Goal: Information Seeking & Learning: Learn about a topic

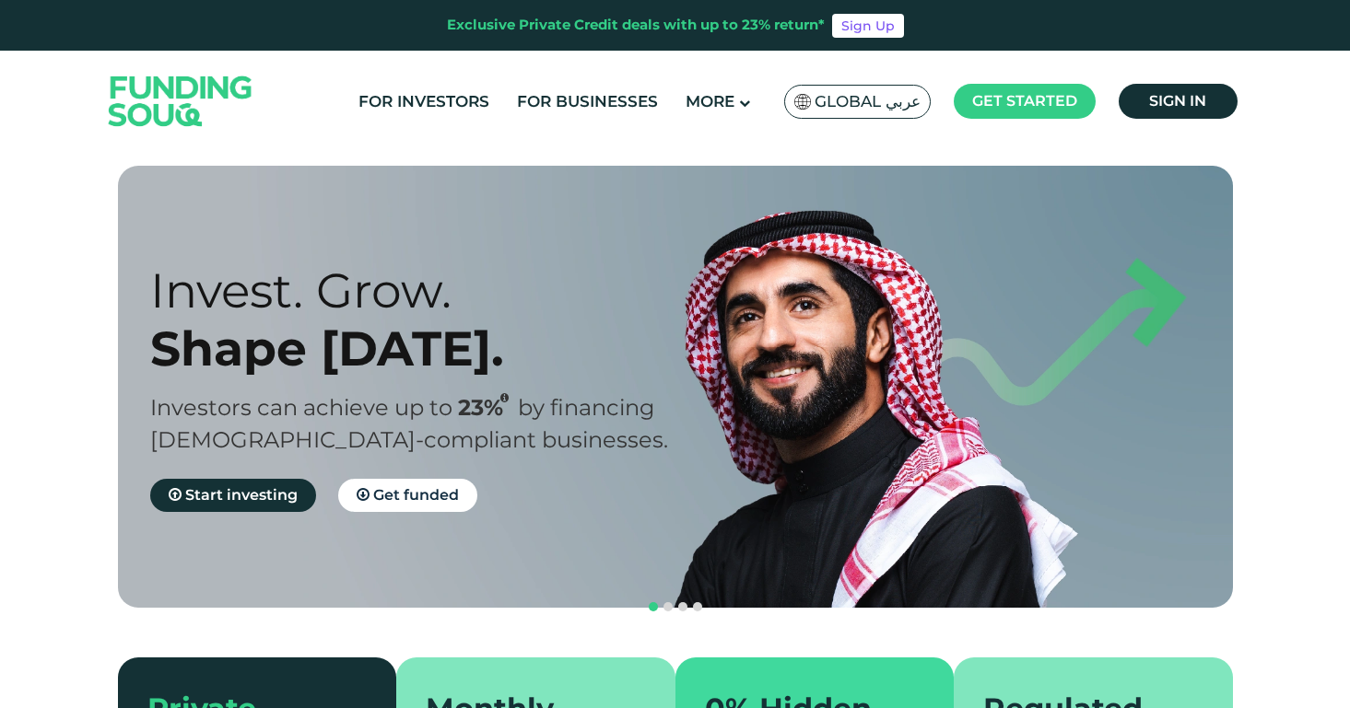
click at [899, 112] on div "Global عربي" at bounding box center [857, 102] width 146 height 34
click at [877, 103] on span "Global عربي" at bounding box center [867, 101] width 106 height 21
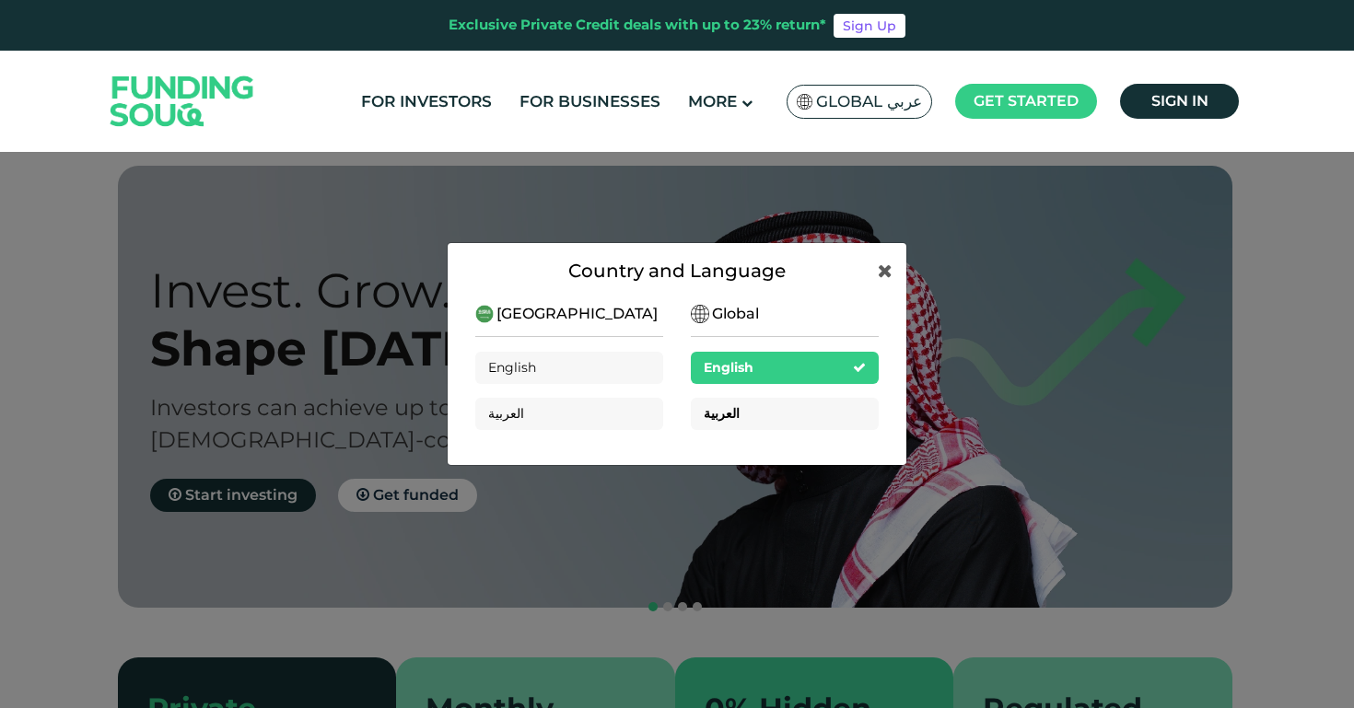
click at [763, 421] on div "العربية" at bounding box center [785, 414] width 188 height 32
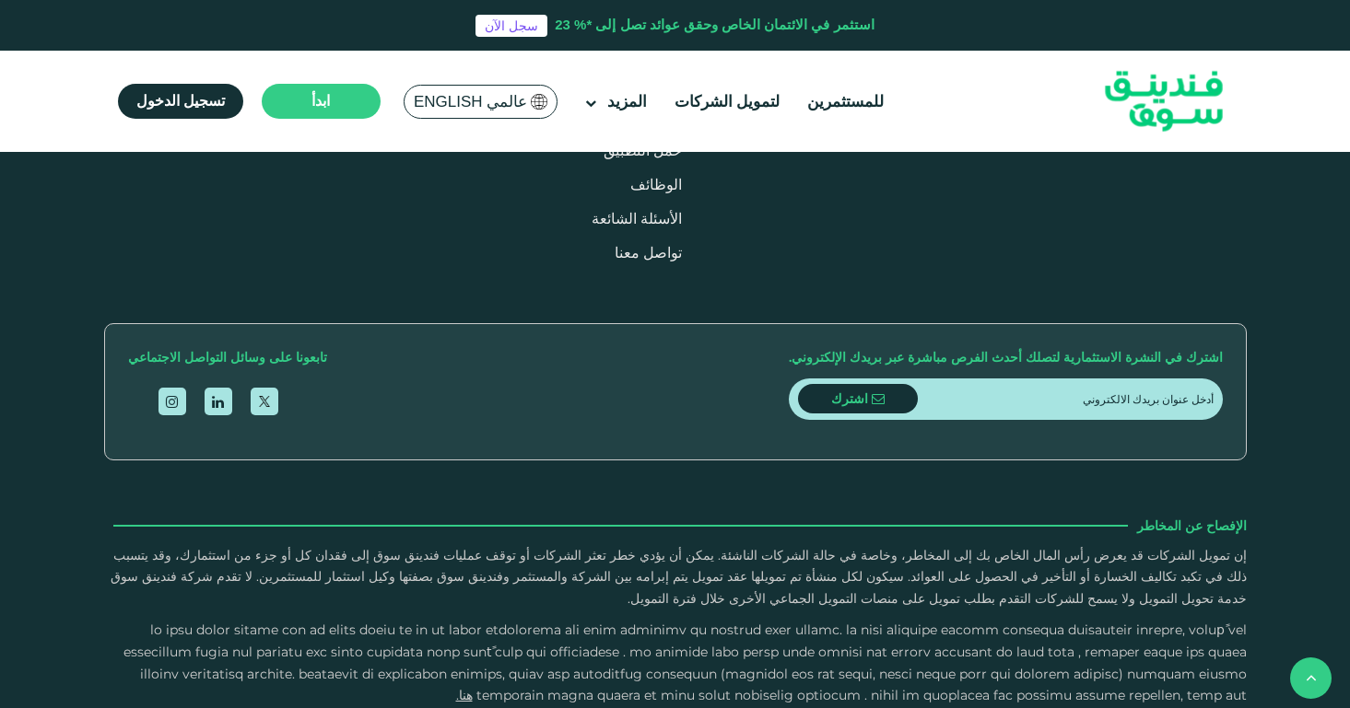
scroll to position [2210, 0]
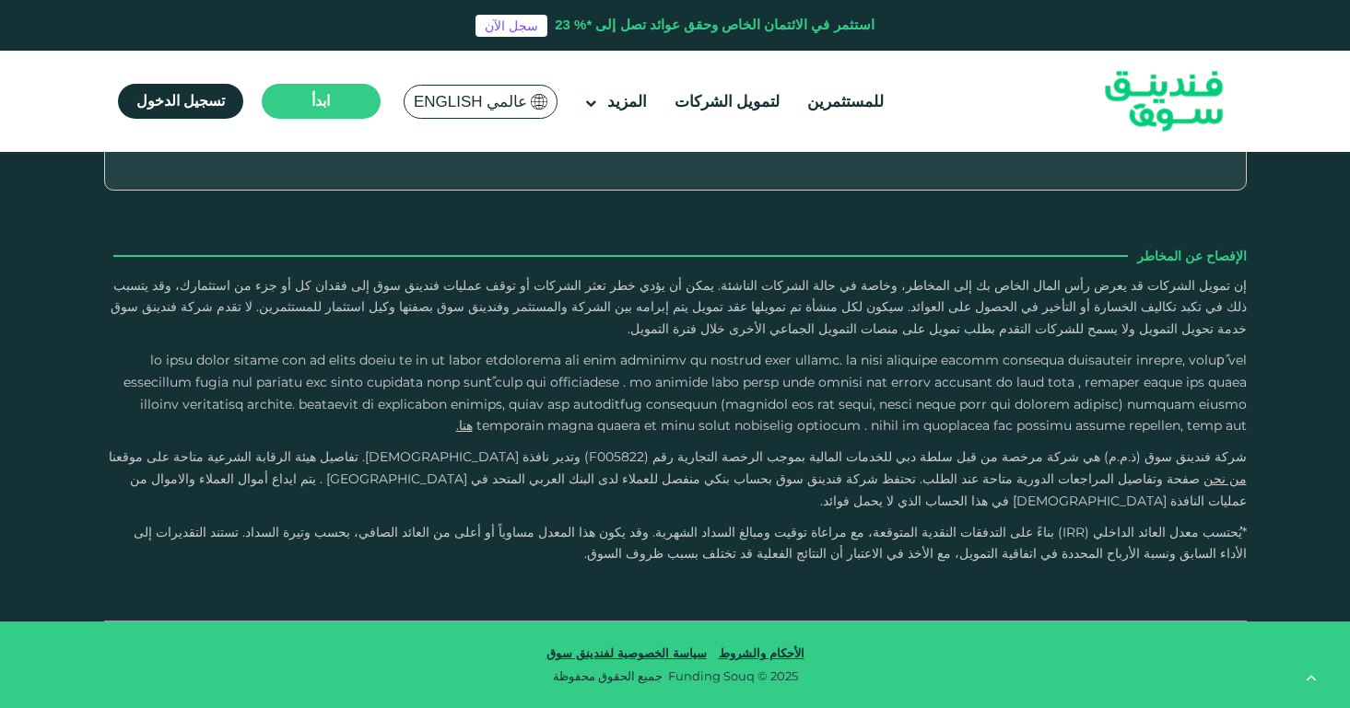
type tc-range-slider "4"
drag, startPoint x: 599, startPoint y: 520, endPoint x: 562, endPoint y: 526, distance: 37.4
drag, startPoint x: 562, startPoint y: 526, endPoint x: 810, endPoint y: 556, distance: 249.7
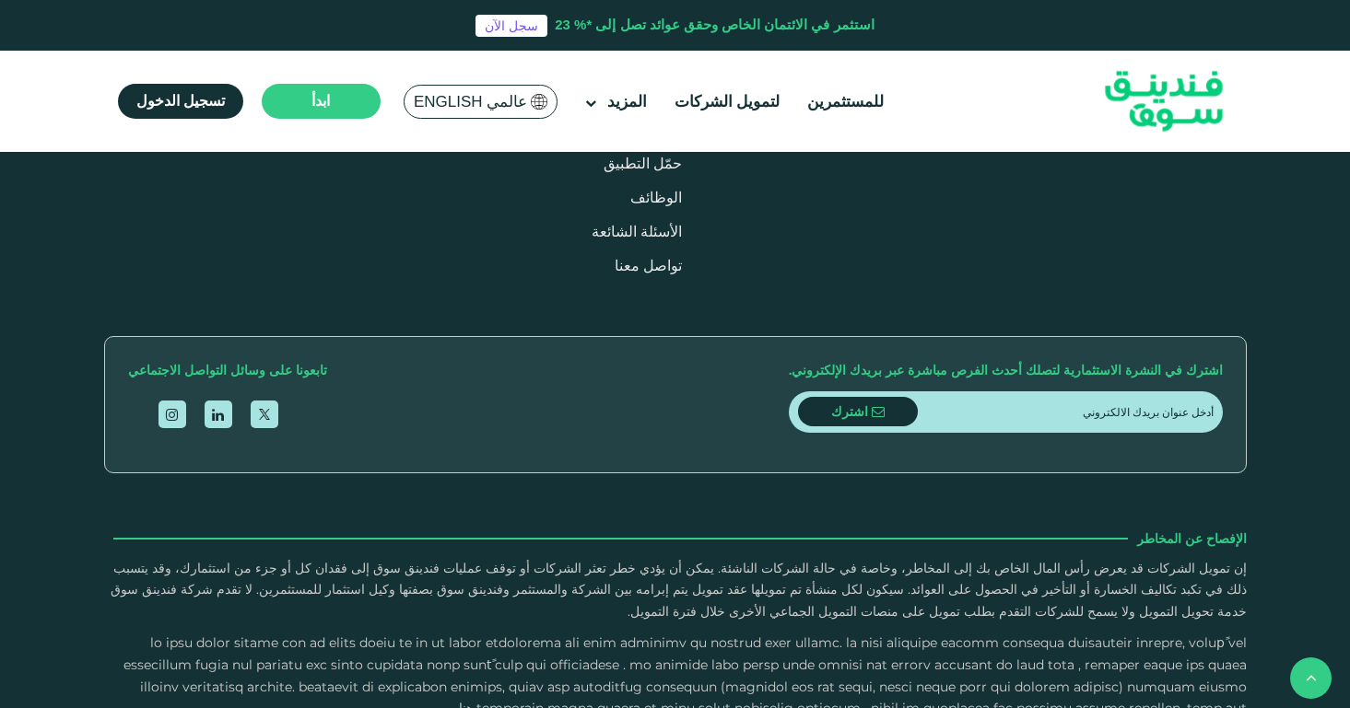
scroll to position [2103, 0]
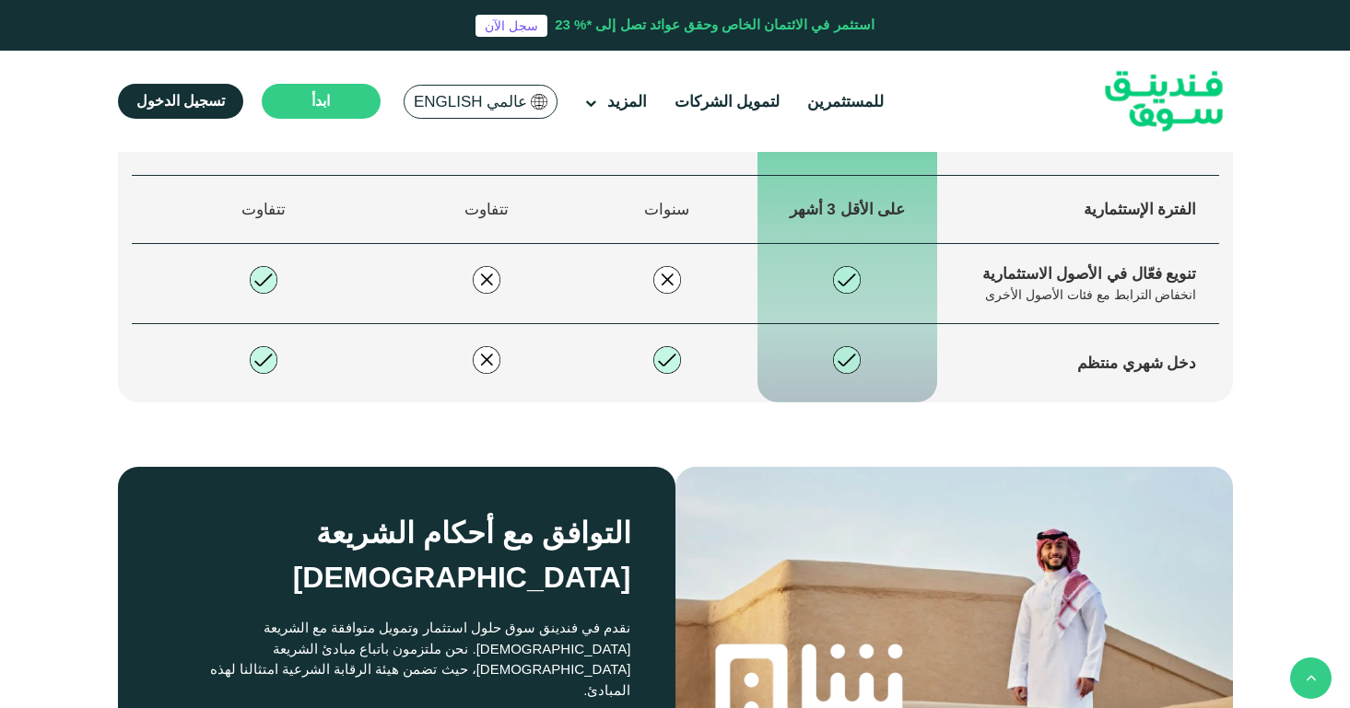
type tc-range-slider "4"
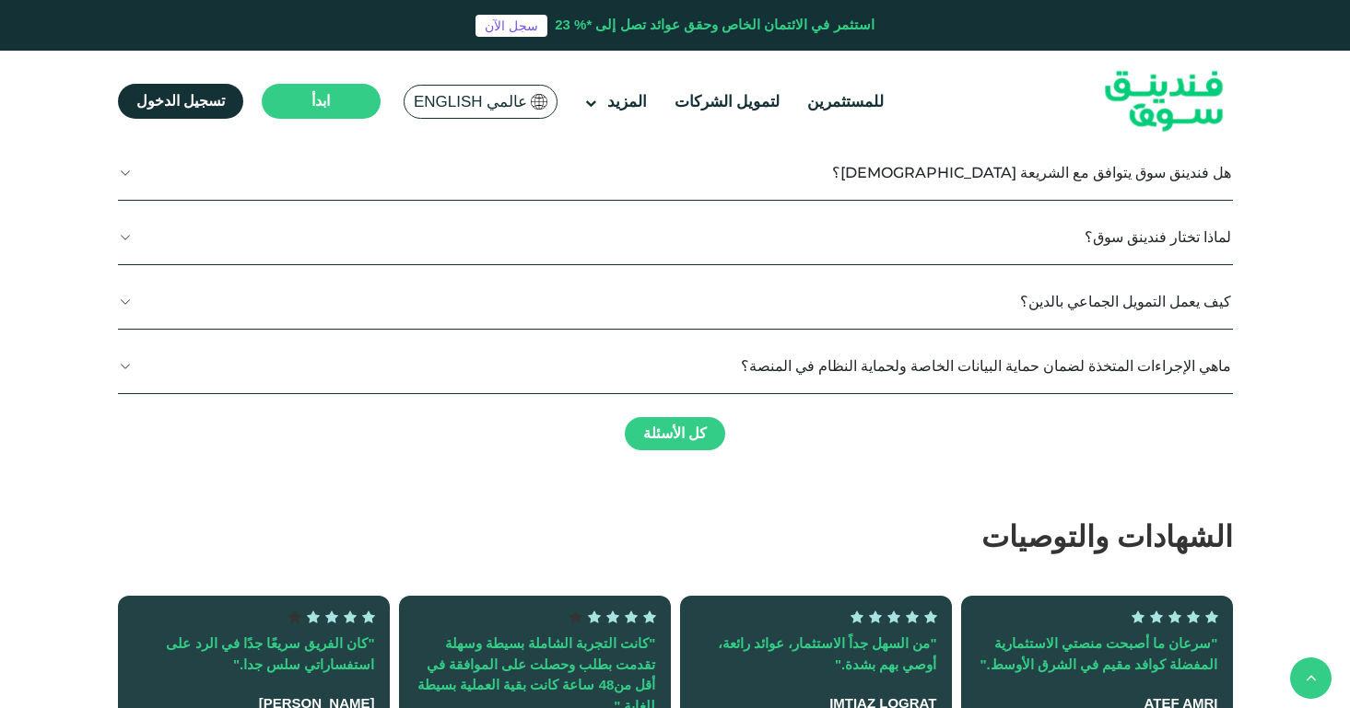
scroll to position [3036, 0]
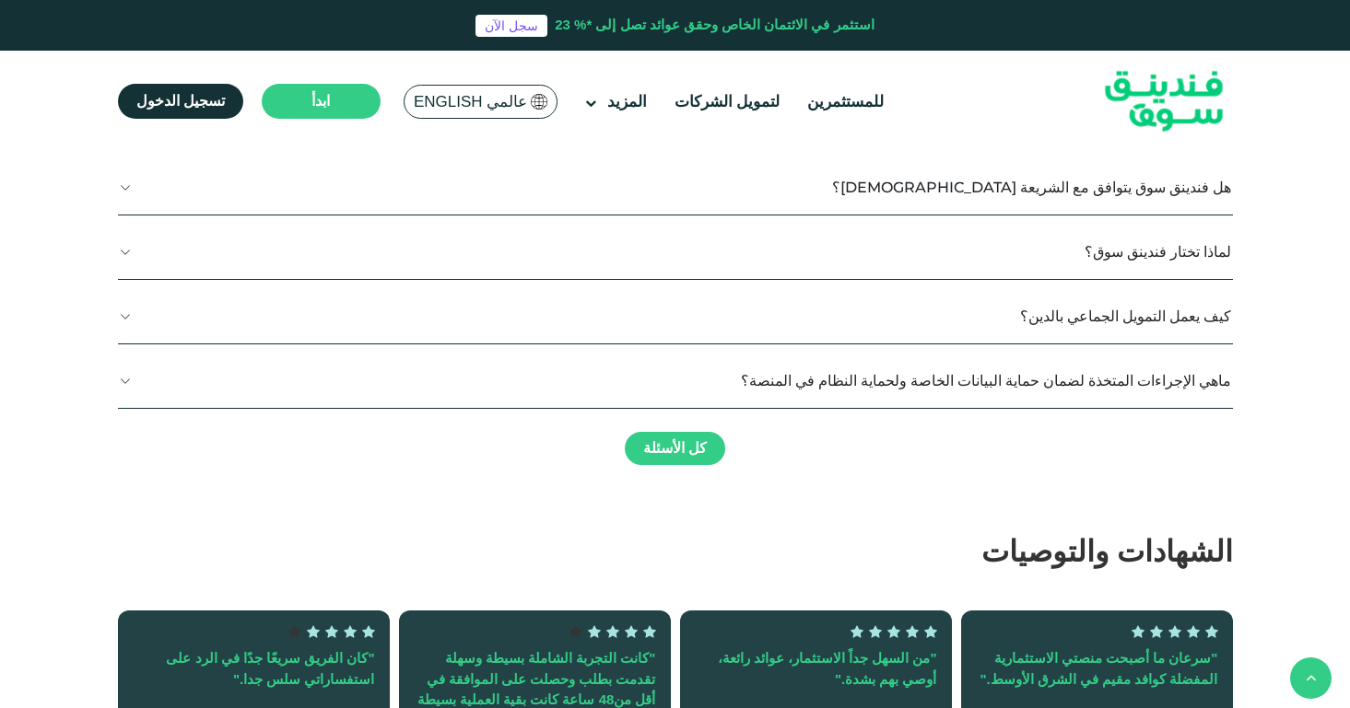
radio input "true"
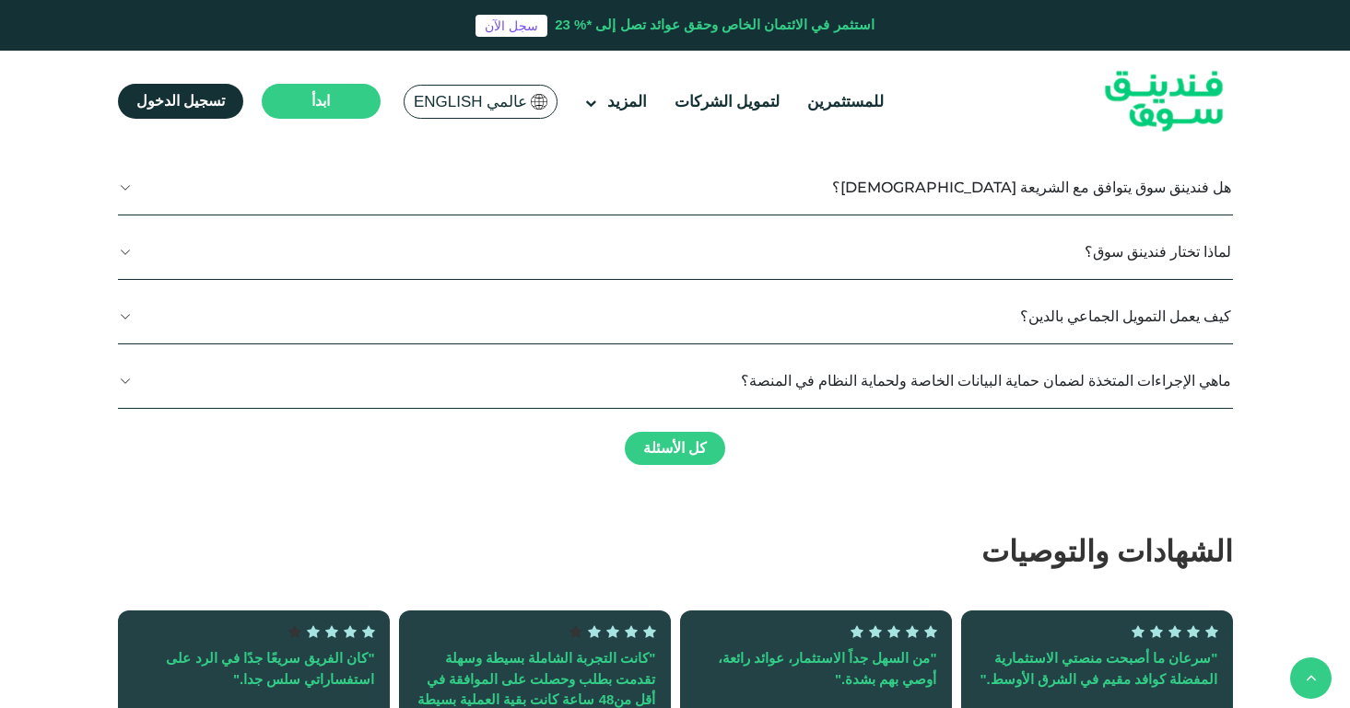
radio input "true"
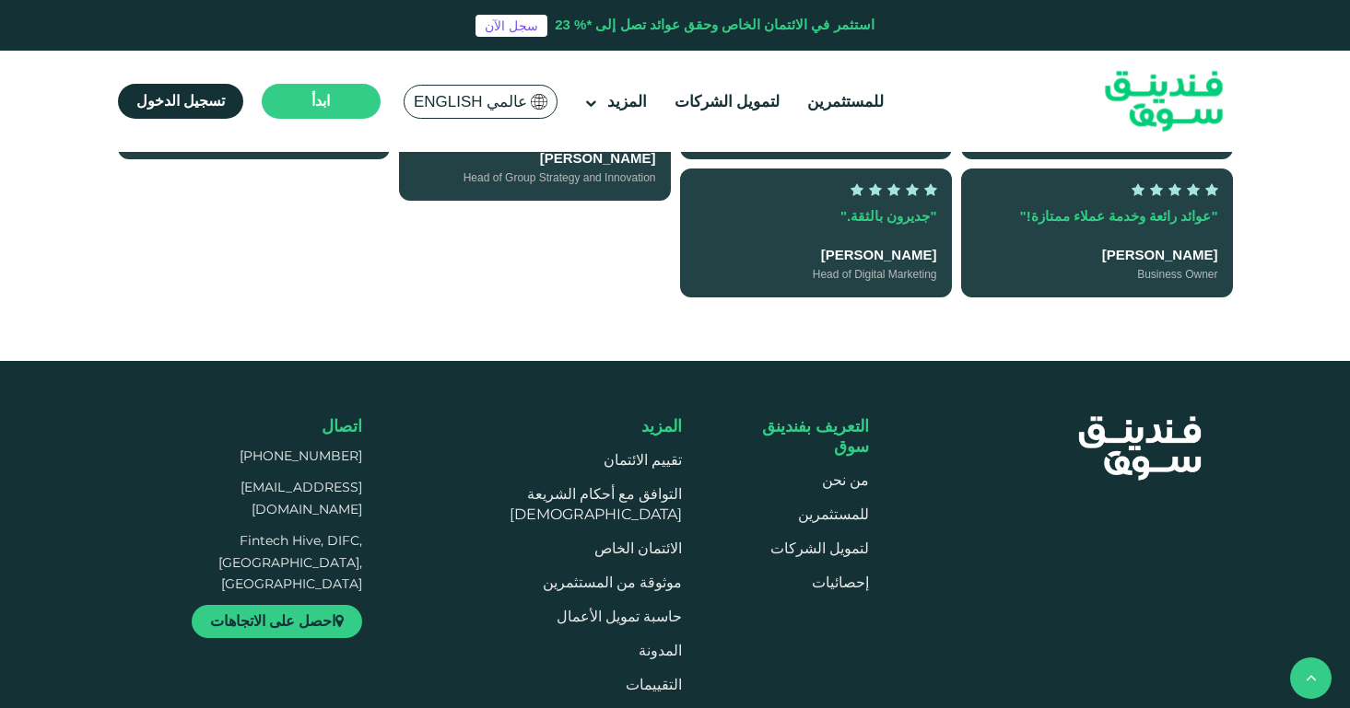
scroll to position [3654, 0]
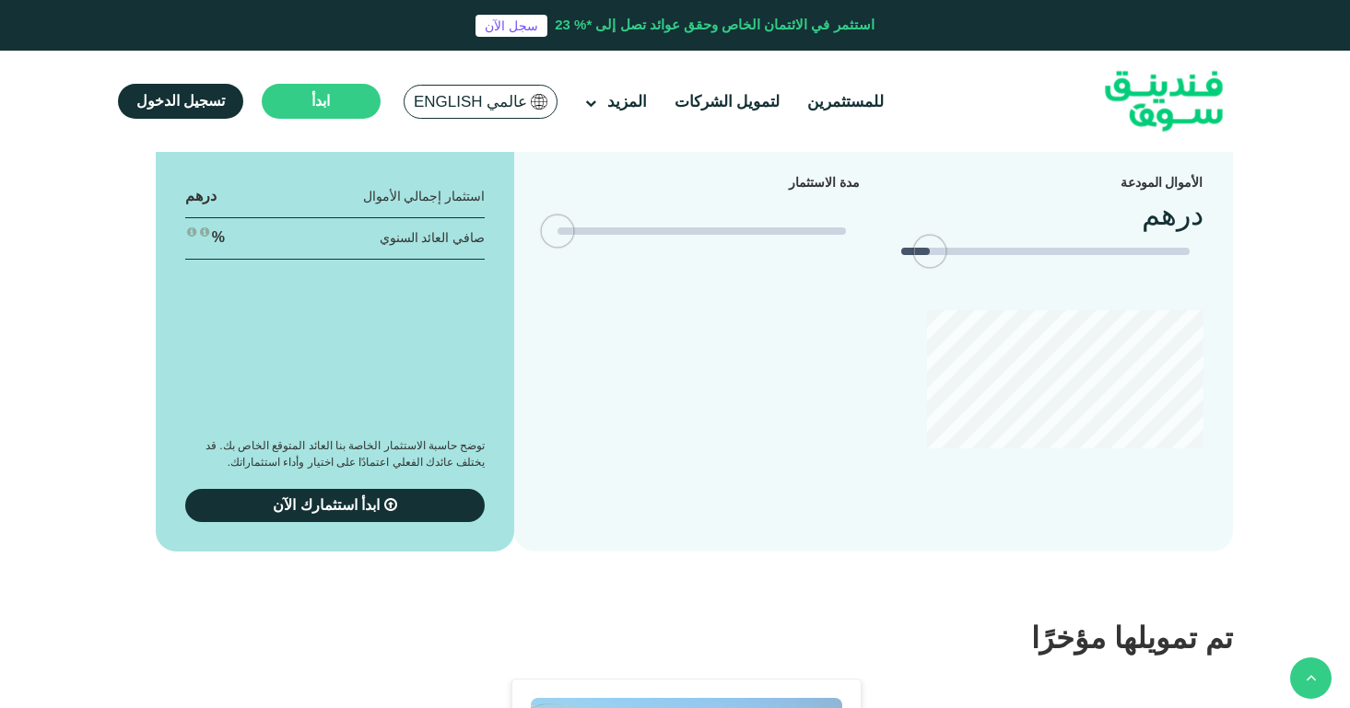
type tc-range-slider "4"
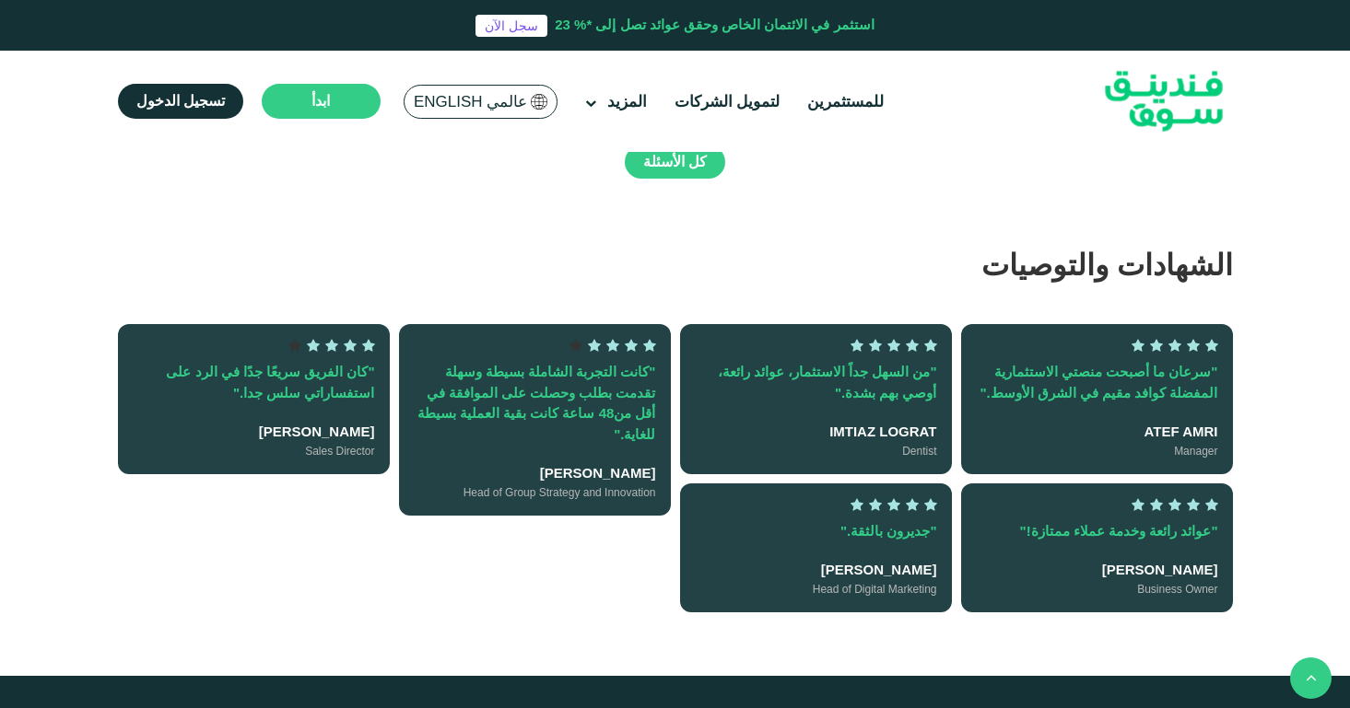
scroll to position [3843, 0]
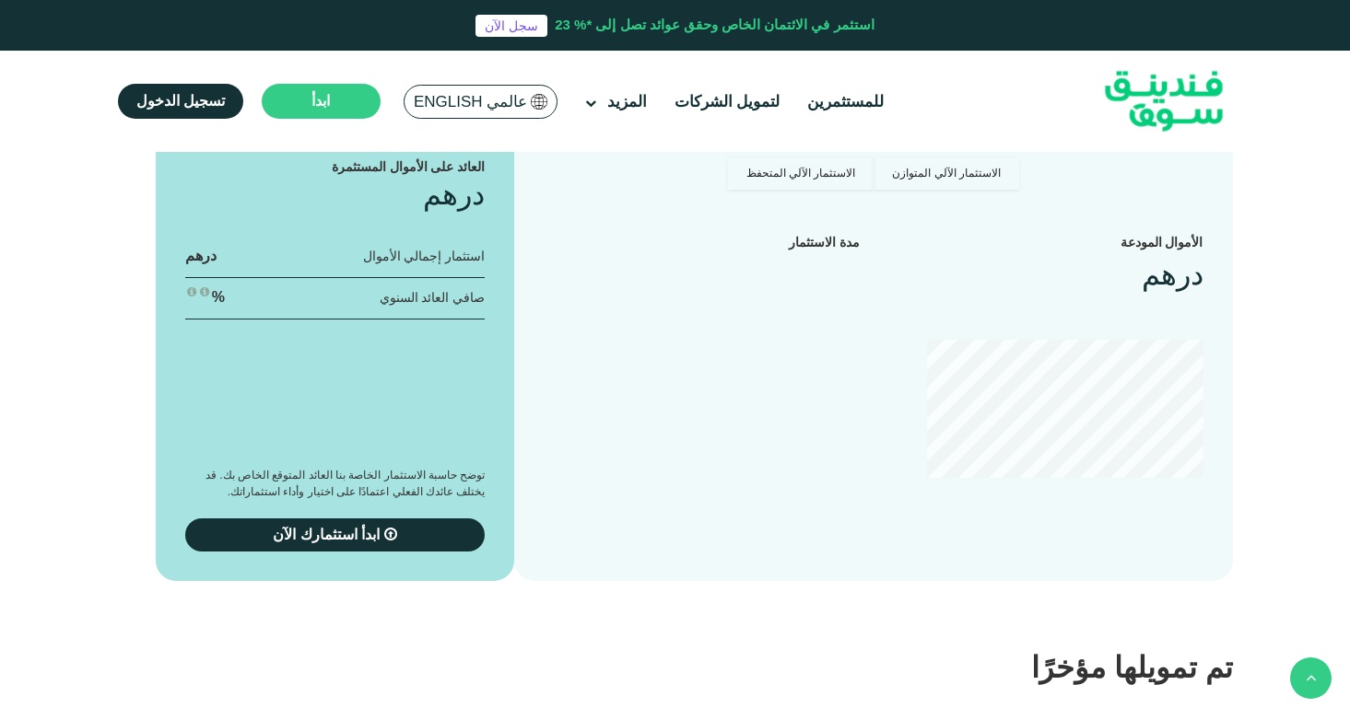
type tc-range-slider "4"
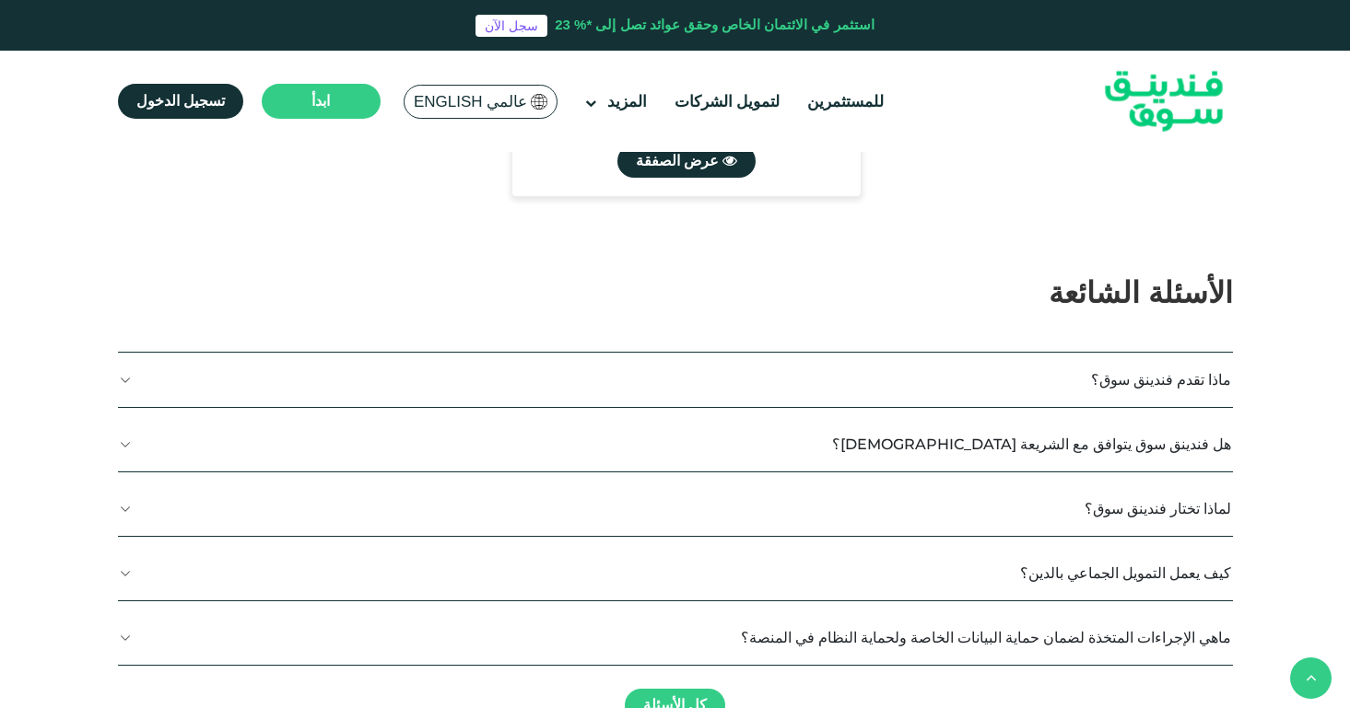
scroll to position [2692, 0]
click at [748, 111] on link "لتمويل الشركات" at bounding box center [727, 102] width 115 height 30
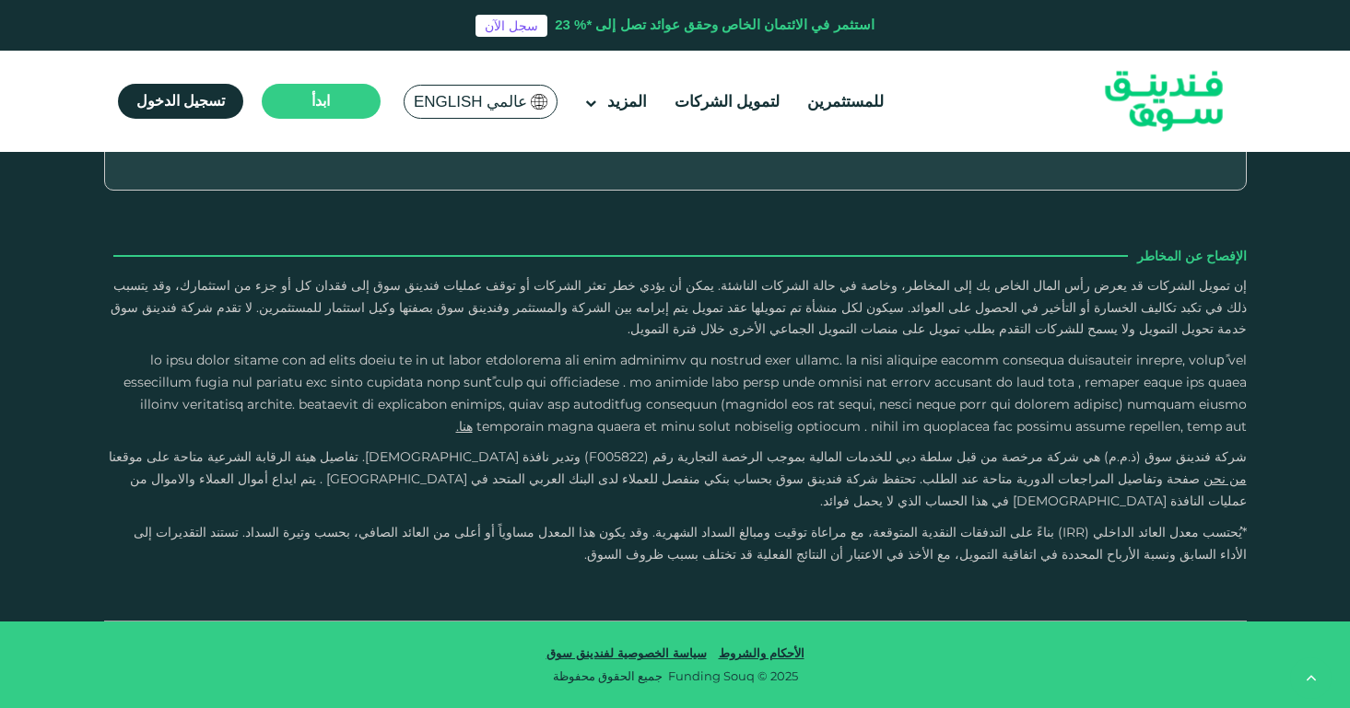
scroll to position [2700, 0]
